Goal: Task Accomplishment & Management: Manage account settings

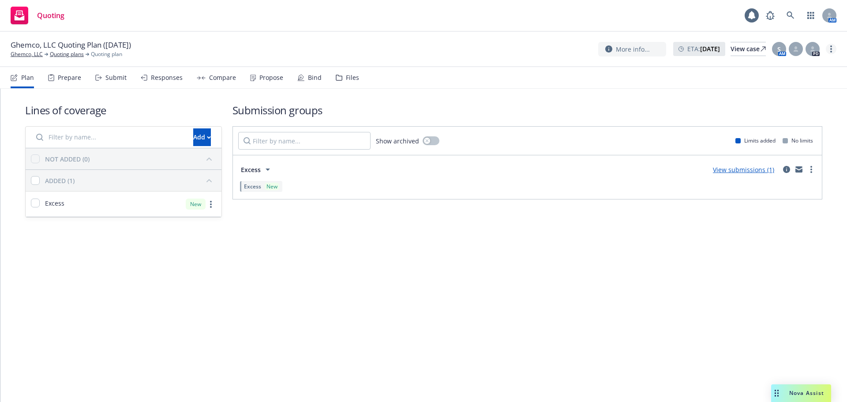
click at [836, 51] on div "Ghemco, LLC Quoting Plan (2025-06-04) Ghemco, LLC Quoting plans Quoting plan Mo…" at bounding box center [423, 49] width 847 height 35
click at [829, 51] on link "more" at bounding box center [831, 49] width 11 height 11
click at [810, 67] on link "Copy logging email" at bounding box center [787, 67] width 98 height 18
click at [34, 54] on link "Ghemco, LLC" at bounding box center [27, 54] width 32 height 8
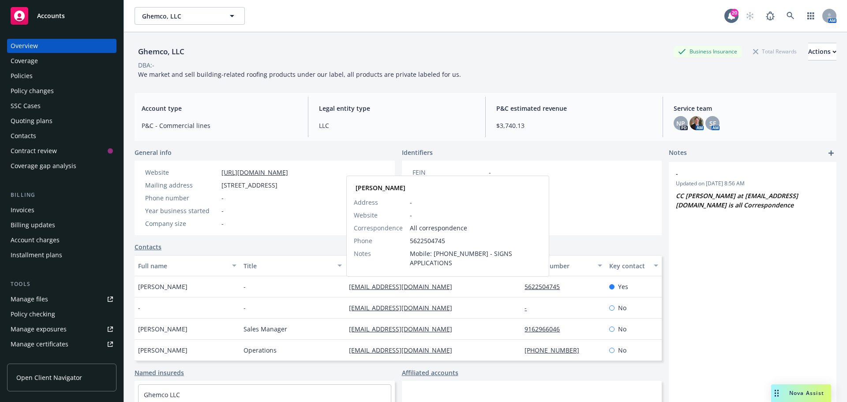
drag, startPoint x: 387, startPoint y: 286, endPoint x: 375, endPoint y: 306, distance: 22.9
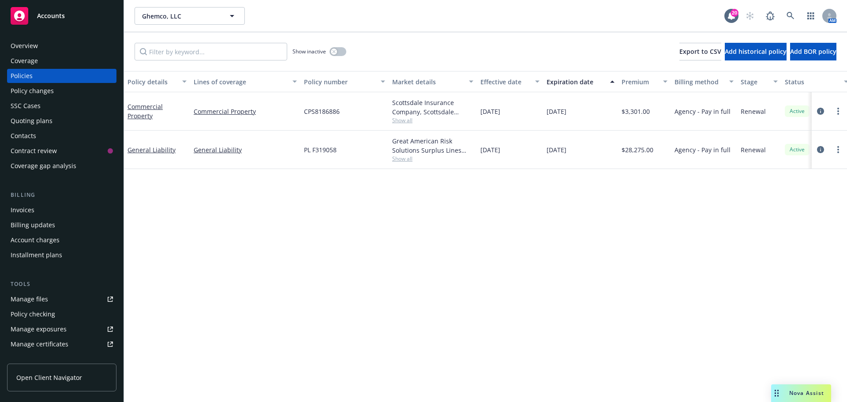
click at [50, 46] on div "Overview" at bounding box center [62, 46] width 102 height 14
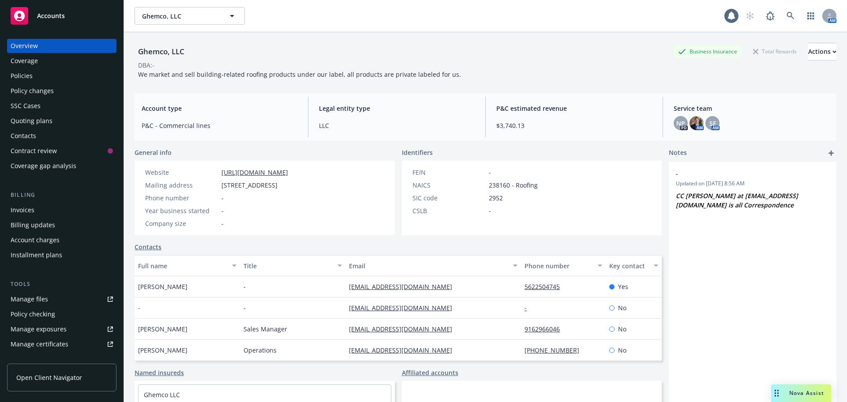
click at [153, 46] on div "Ghemco, LLC" at bounding box center [161, 51] width 53 height 11
copy div "Ghemco, LLC"
drag, startPoint x: 150, startPoint y: 75, endPoint x: 447, endPoint y: 75, distance: 297.1
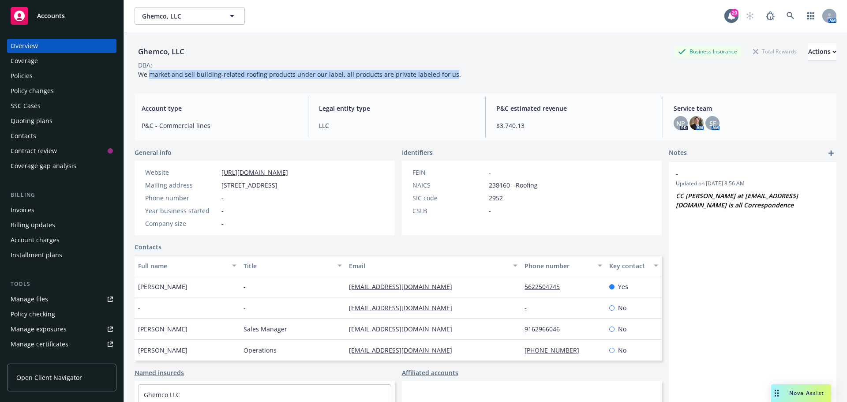
click at [447, 75] on span "We market and sell building-related roofing products under our label, all produ…" at bounding box center [299, 74] width 323 height 8
copy span "market and sell building-related roofing products under our label, all products…"
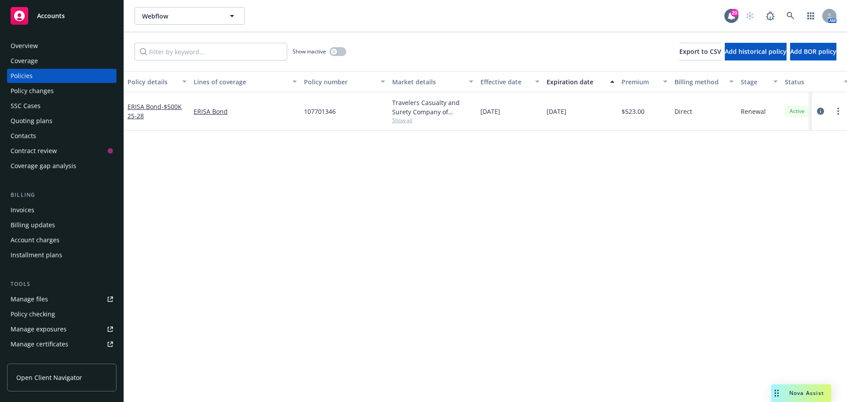
click at [64, 52] on div "Overview" at bounding box center [62, 46] width 102 height 14
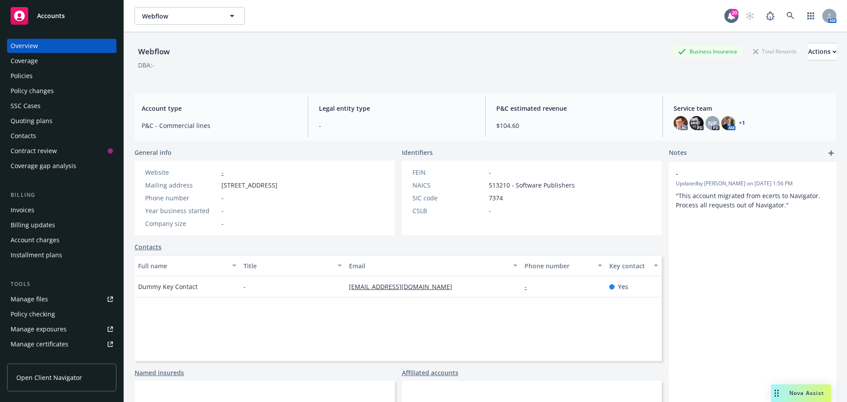
click at [739, 123] on link "+ 1" at bounding box center [742, 123] width 6 height 5
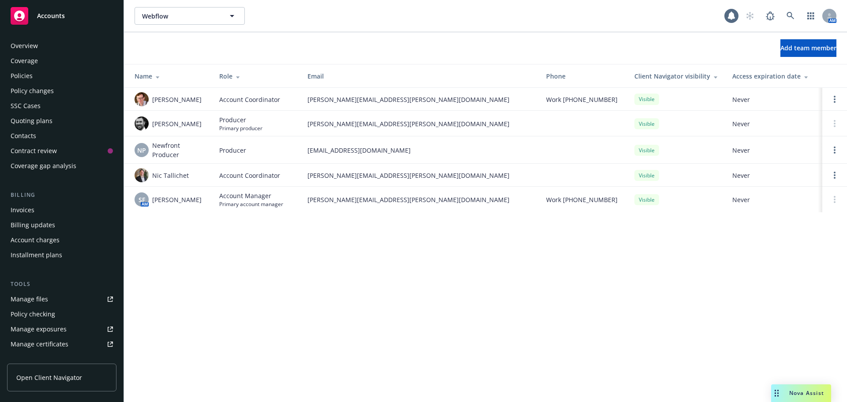
scroll to position [188, 0]
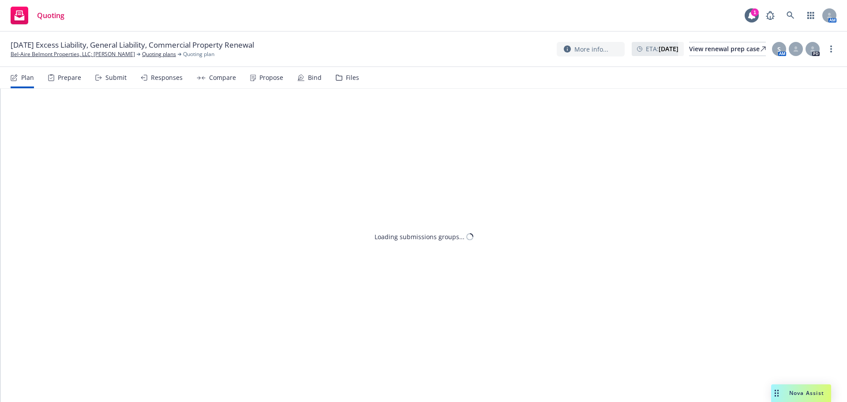
click at [298, 75] on icon at bounding box center [301, 77] width 7 height 7
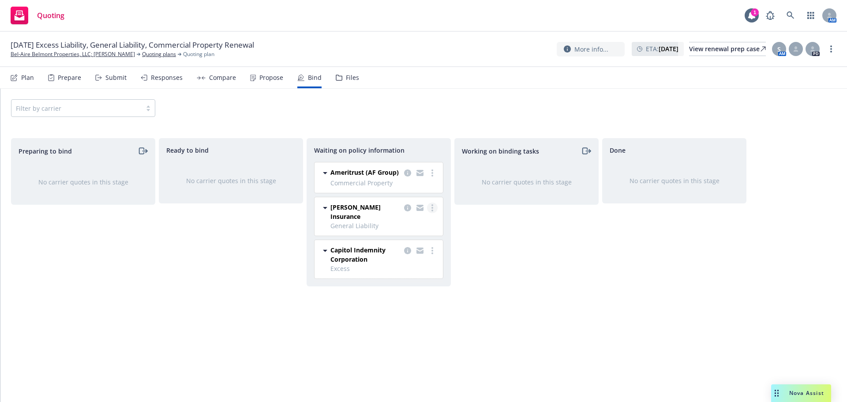
click at [435, 207] on link "more" at bounding box center [432, 208] width 11 height 11
click at [402, 231] on link "Create policies" at bounding box center [398, 226] width 80 height 18
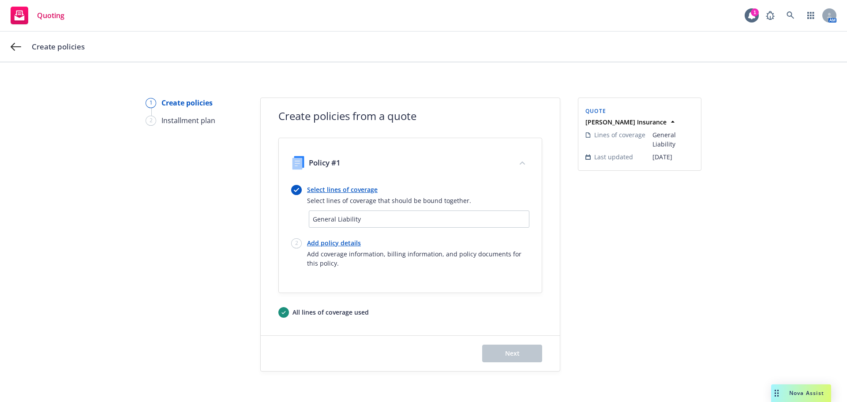
click at [354, 244] on link "Add policy details" at bounding box center [418, 242] width 222 height 9
select select "12"
select select "CA"
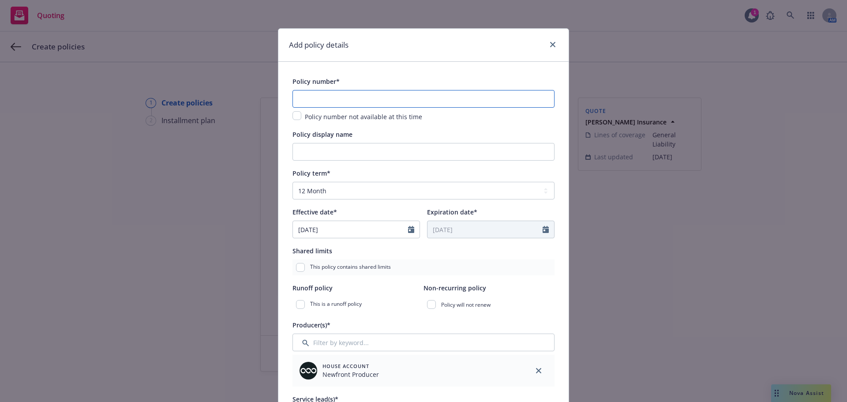
click at [328, 93] on input "text" at bounding box center [424, 99] width 262 height 18
paste input "3AA936225"
click at [374, 102] on input "3AA936225" at bounding box center [424, 99] width 262 height 18
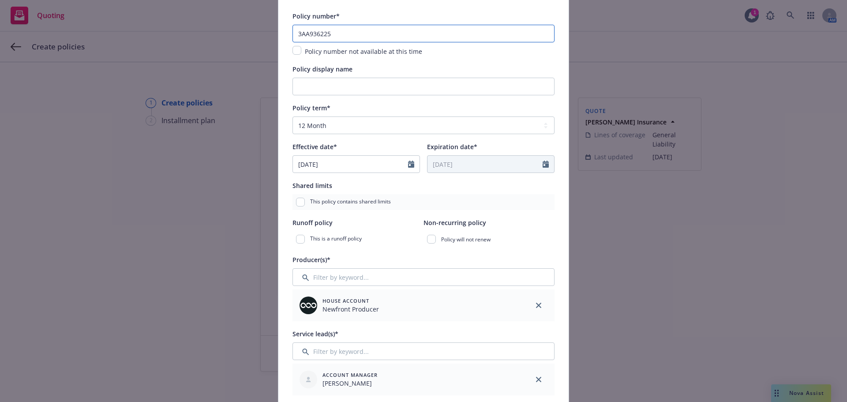
scroll to position [177, 0]
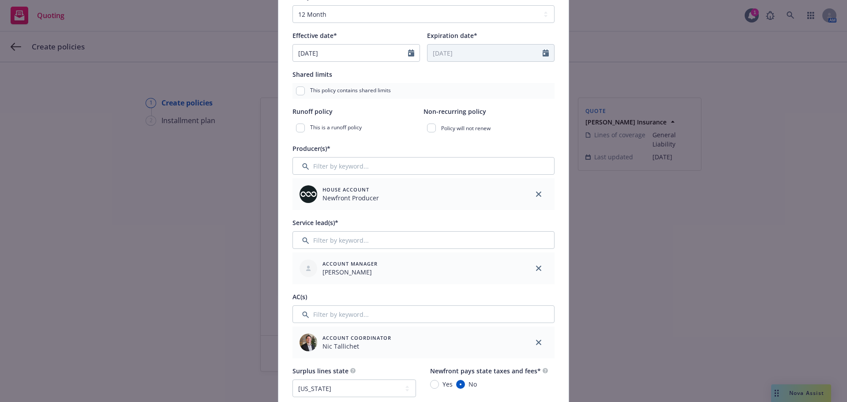
type input "3AA936225"
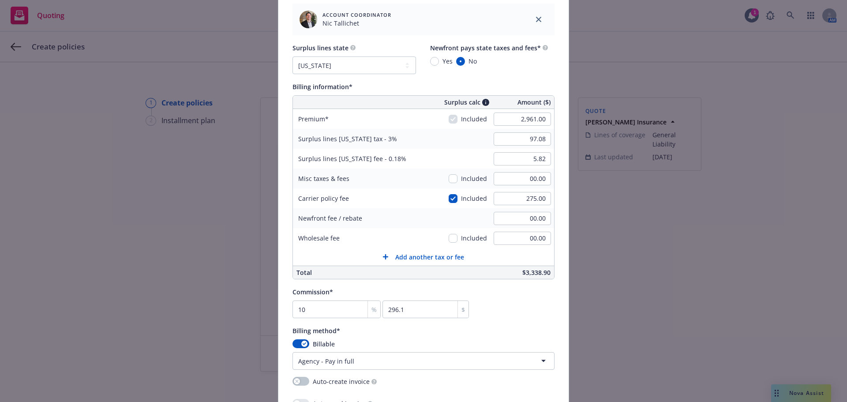
scroll to position [500, 0]
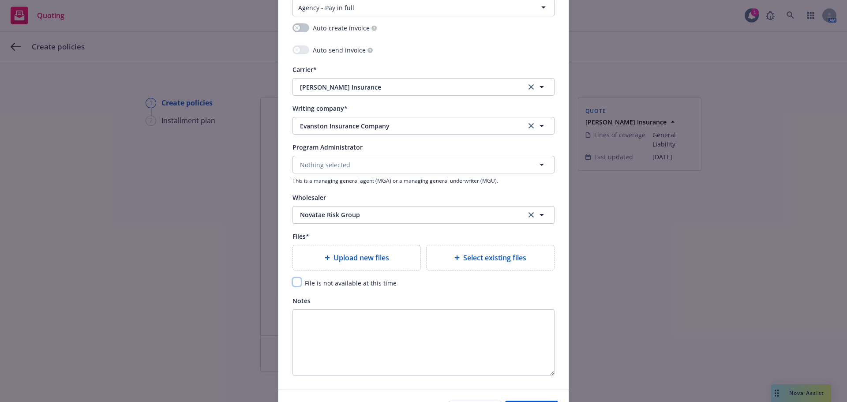
click at [295, 283] on input "checkbox" at bounding box center [297, 282] width 9 height 9
checkbox input "true"
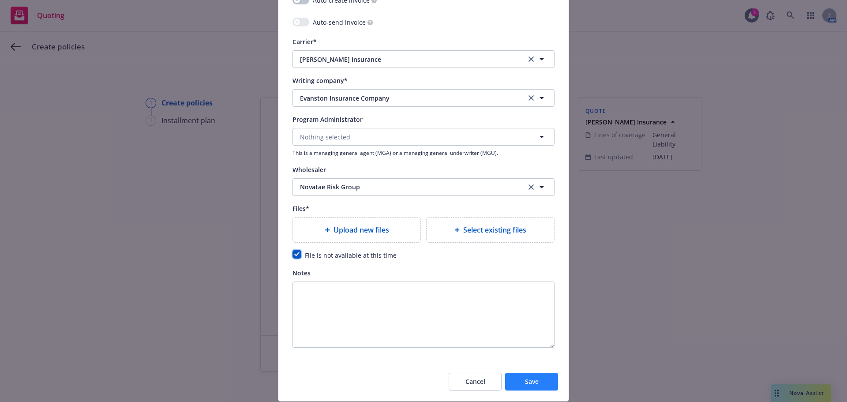
scroll to position [909, 0]
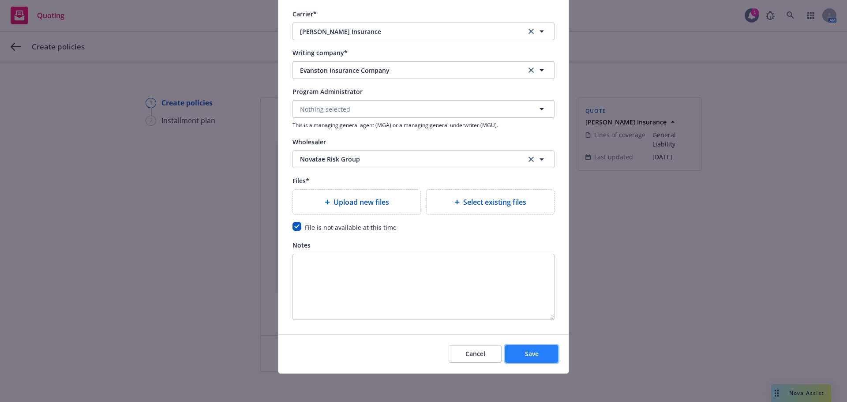
click at [526, 354] on span "Save" at bounding box center [532, 354] width 14 height 8
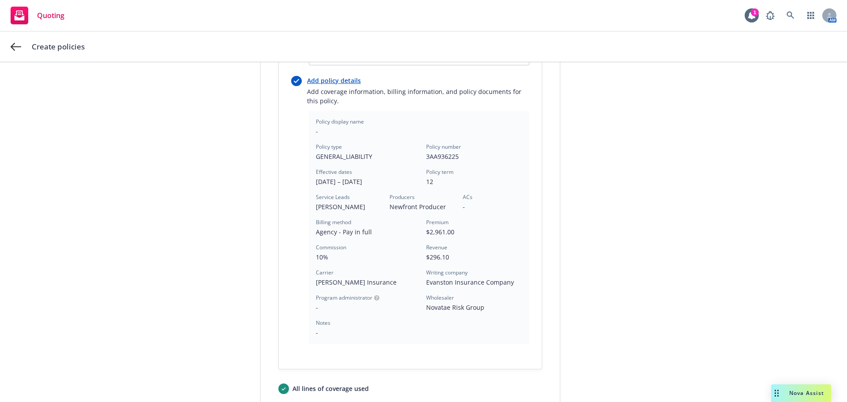
scroll to position [235, 0]
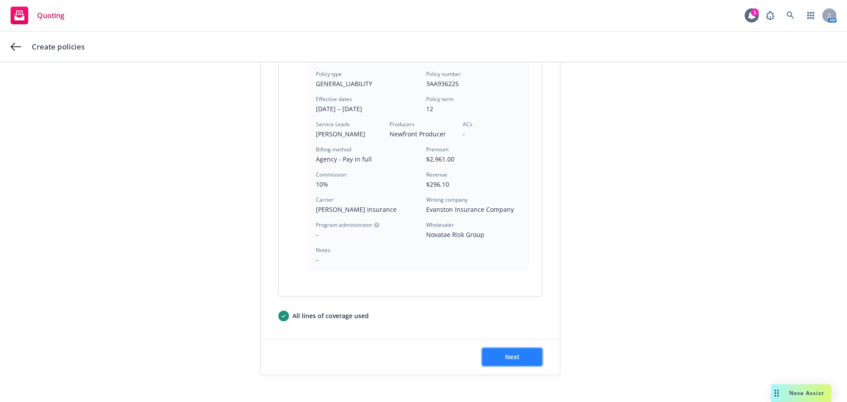
click at [521, 360] on button "Next" at bounding box center [512, 357] width 60 height 18
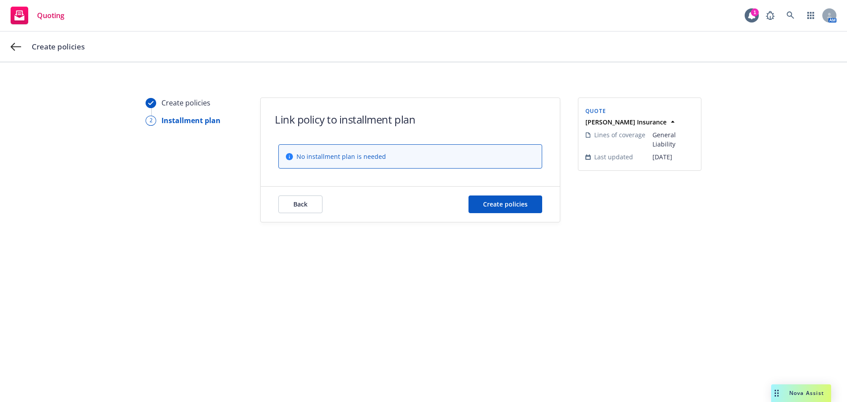
scroll to position [0, 0]
click at [519, 205] on span "Create policies" at bounding box center [505, 204] width 45 height 8
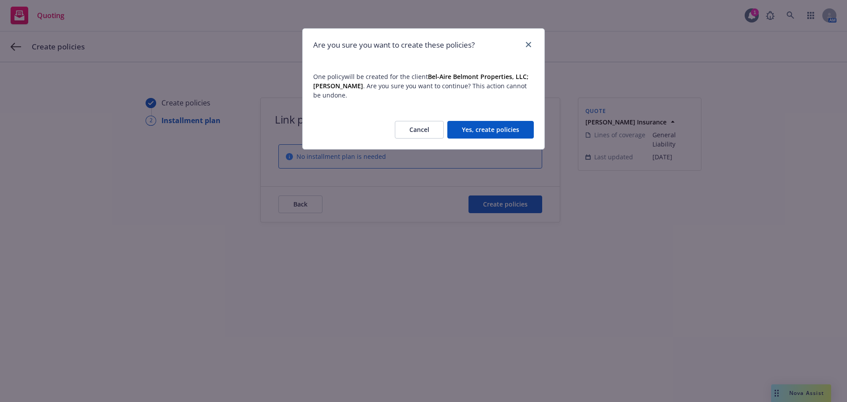
click at [520, 123] on button "Yes, create policies" at bounding box center [491, 130] width 87 height 18
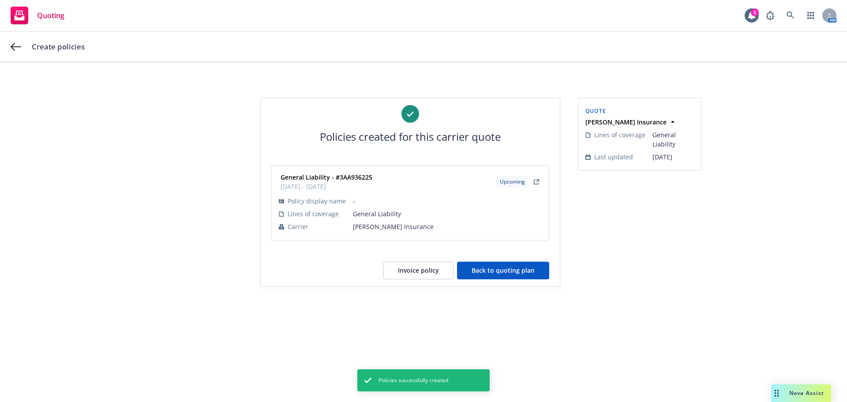
click at [527, 279] on div "Policies created for this carrier quote General Liability - #3AA936225 09/24/20…" at bounding box center [410, 192] width 299 height 188
click at [526, 271] on button "Back to quoting plan" at bounding box center [503, 271] width 92 height 18
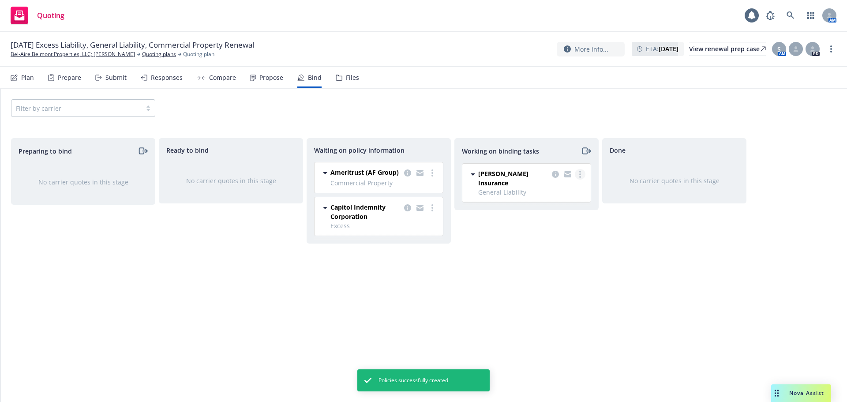
click at [582, 173] on link "more" at bounding box center [580, 174] width 11 height 11
click at [549, 209] on span "Move to done" at bounding box center [535, 210] width 61 height 8
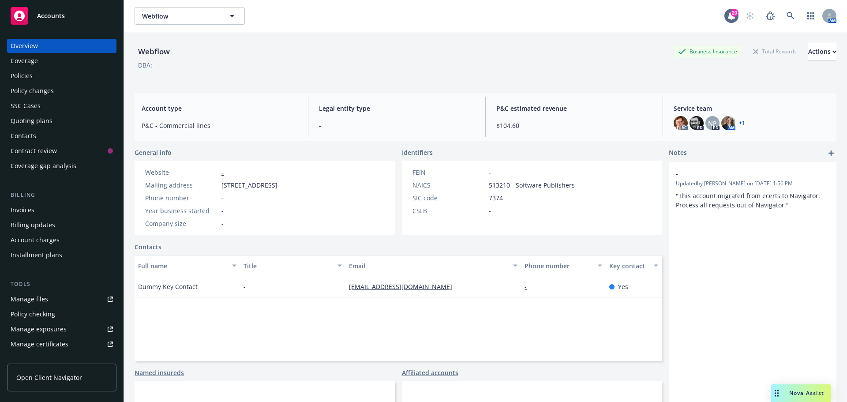
click at [739, 124] on link "+ 1" at bounding box center [742, 123] width 6 height 5
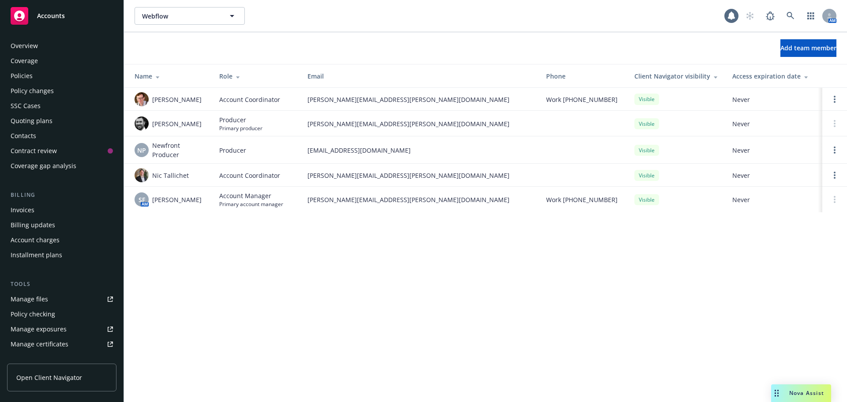
scroll to position [203, 0]
